Goal: Navigation & Orientation: Find specific page/section

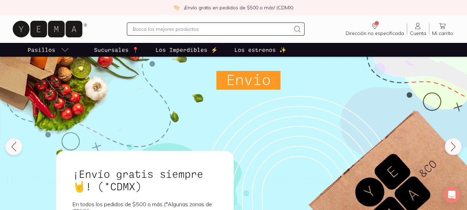
click at [191, 51] on p "Los Imperdibles ⚡️" at bounding box center [186, 50] width 62 height 8
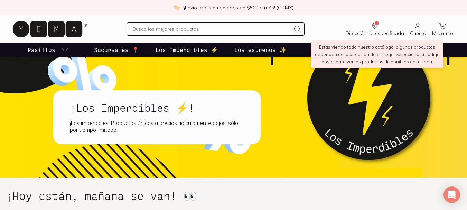
click at [375, 31] on span "Dirección no especificada" at bounding box center [374, 33] width 58 height 6
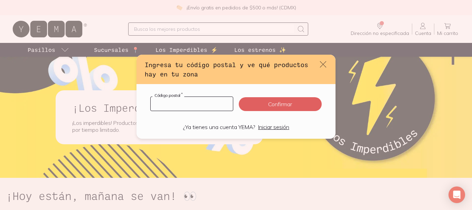
click at [219, 108] on input "default" at bounding box center [192, 104] width 82 height 14
type input "03500"
click at [257, 107] on button "Confirmar" at bounding box center [280, 104] width 83 height 14
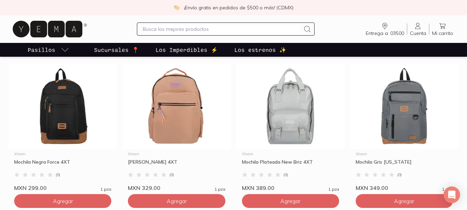
scroll to position [138, 0]
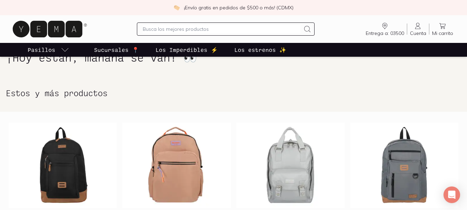
click at [107, 48] on p "Sucursales 📍" at bounding box center [116, 50] width 45 height 8
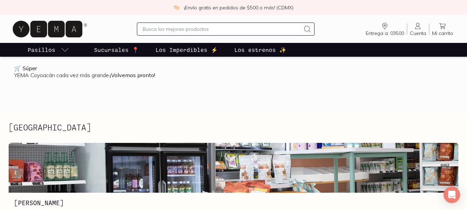
scroll to position [242, 0]
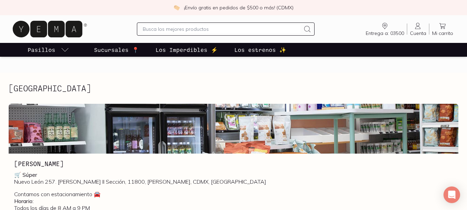
drag, startPoint x: 162, startPoint y: 82, endPoint x: 149, endPoint y: 88, distance: 14.7
click at [149, 88] on div "[GEOGRAPHIC_DATA]" at bounding box center [233, 90] width 449 height 12
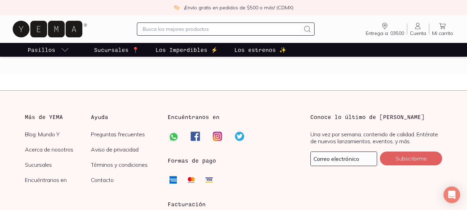
scroll to position [1256, 0]
